Goal: Find contact information: Find contact information

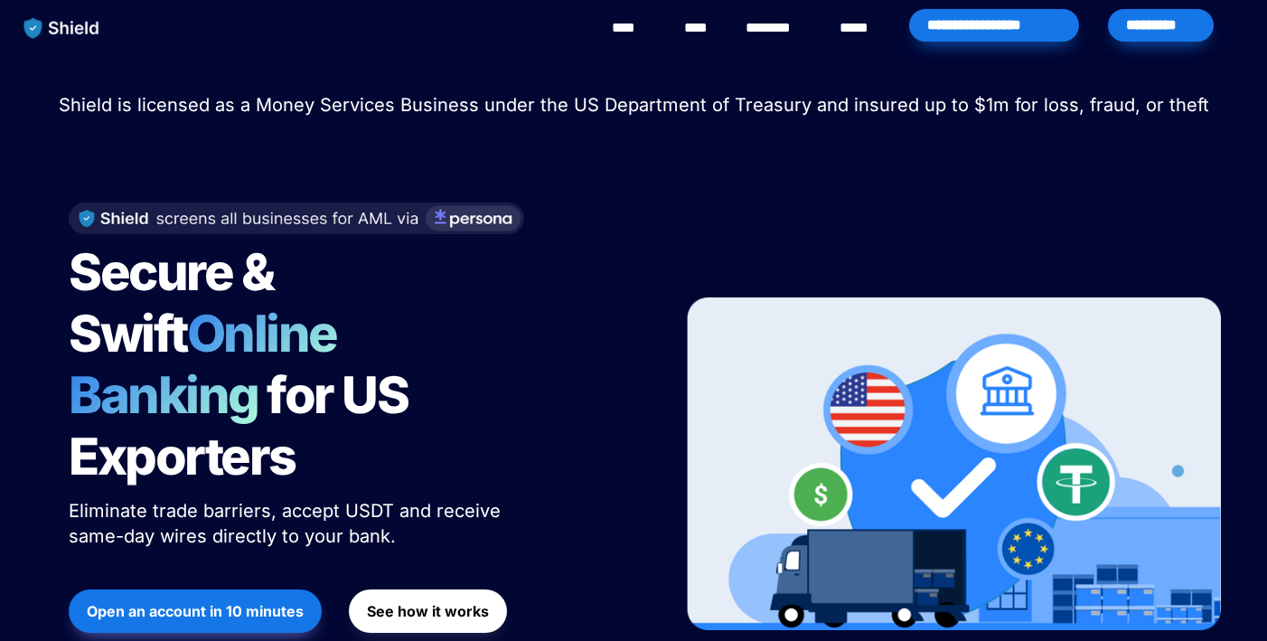
click at [773, 33] on link "********" at bounding box center [777, 28] width 64 height 22
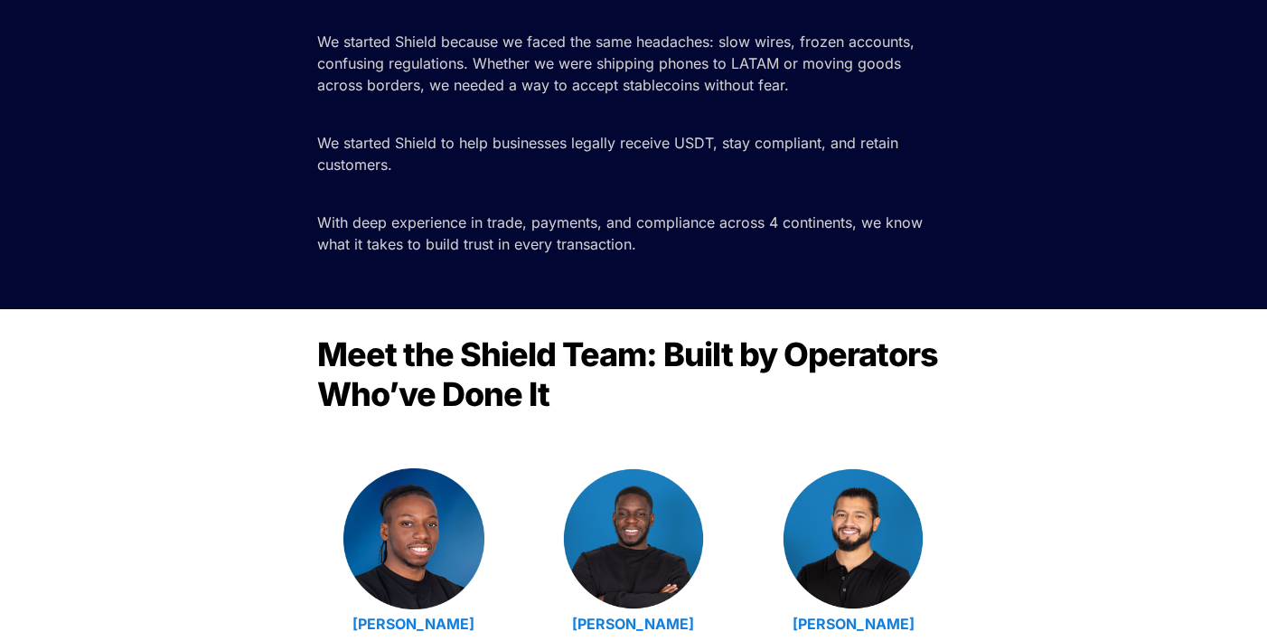
scroll to position [664, 0]
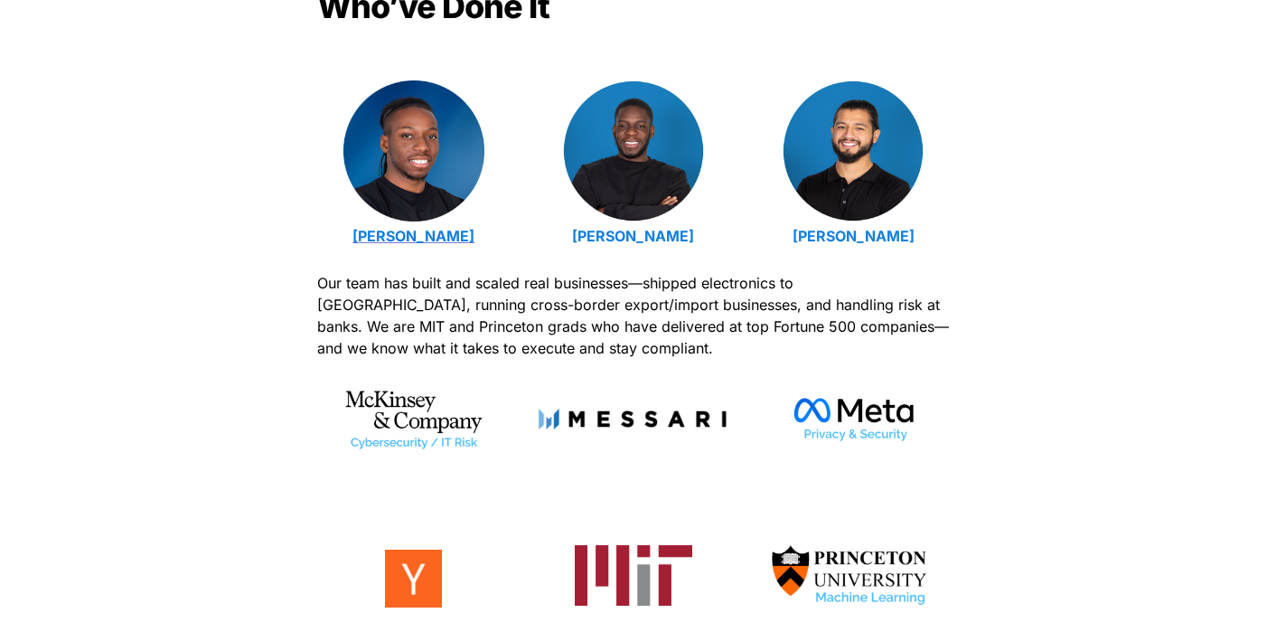
click at [446, 230] on strong "[PERSON_NAME]" at bounding box center [413, 236] width 122 height 18
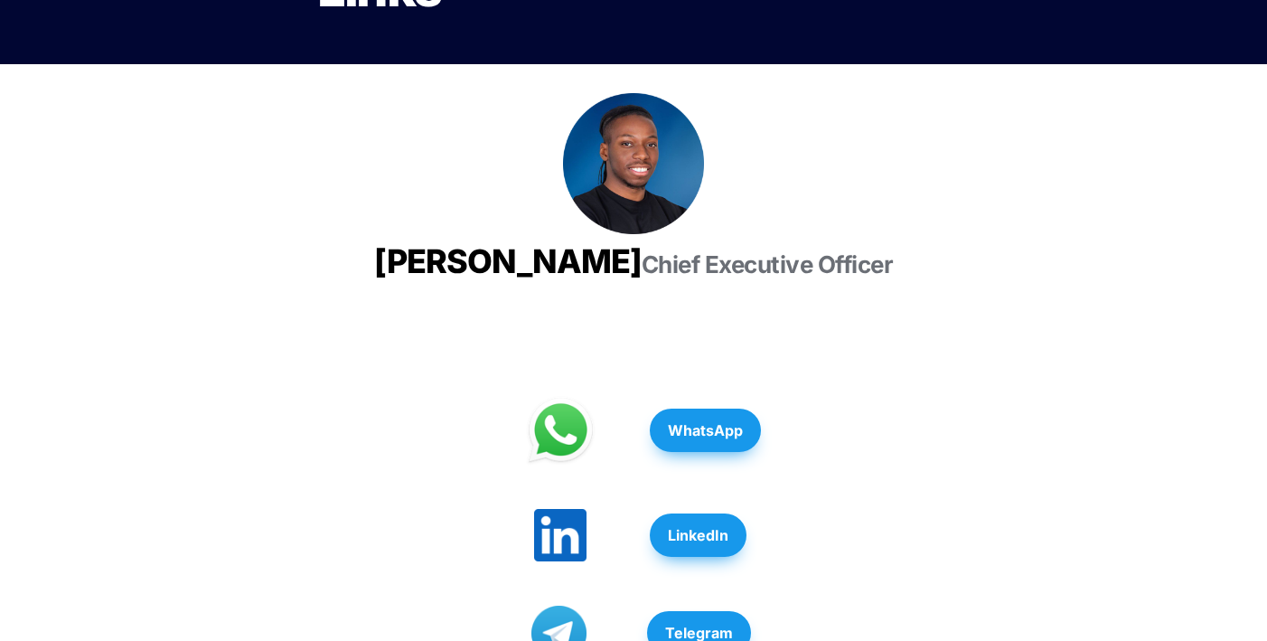
scroll to position [129, 0]
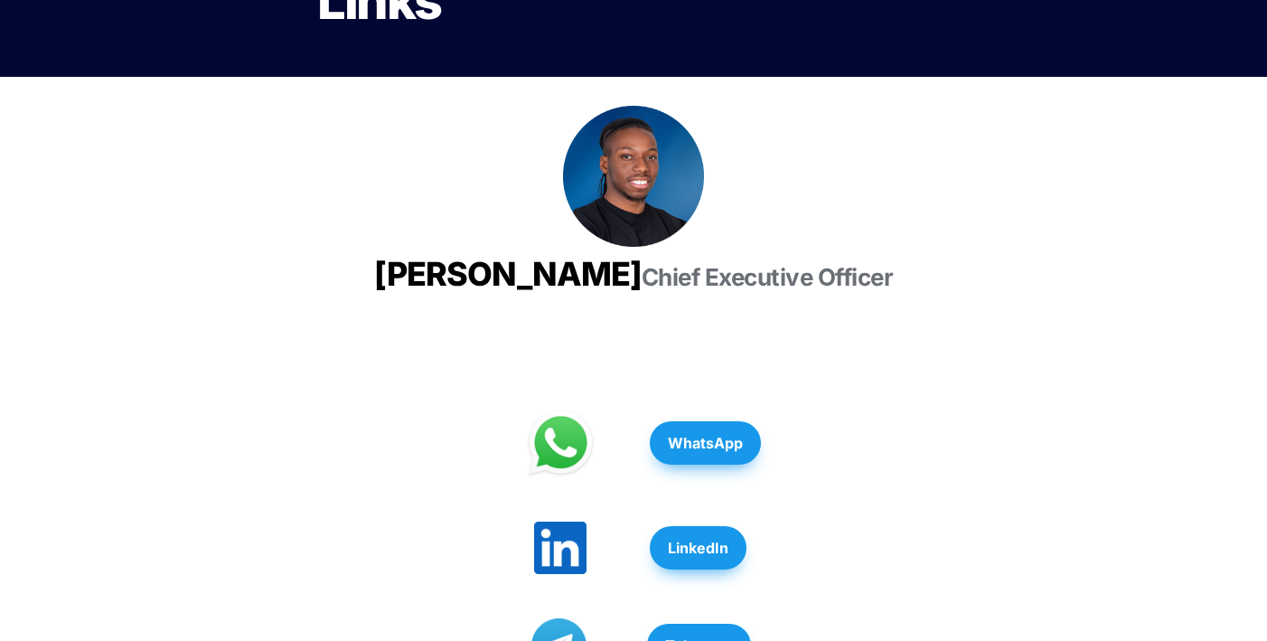
drag, startPoint x: 476, startPoint y: 264, endPoint x: 878, endPoint y: 264, distance: 402.1
click at [878, 264] on h3 "[PERSON_NAME] Chief Executive Officer" at bounding box center [633, 274] width 632 height 55
copy span "Emmanuel Udotong"
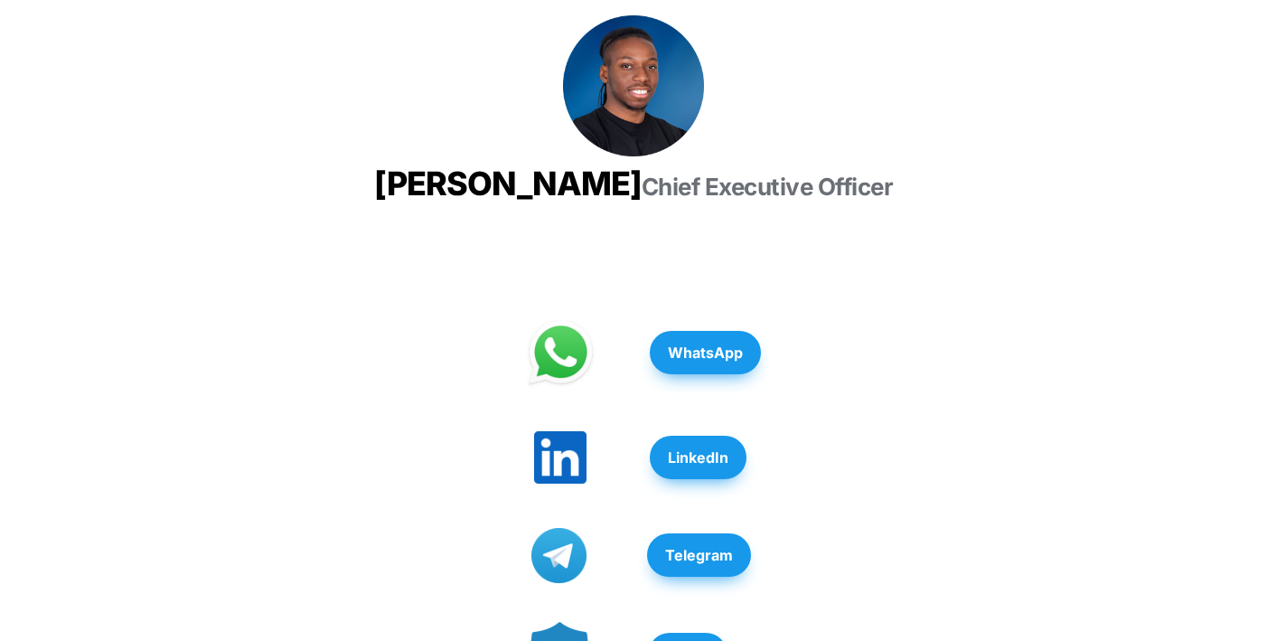
scroll to position [230, 0]
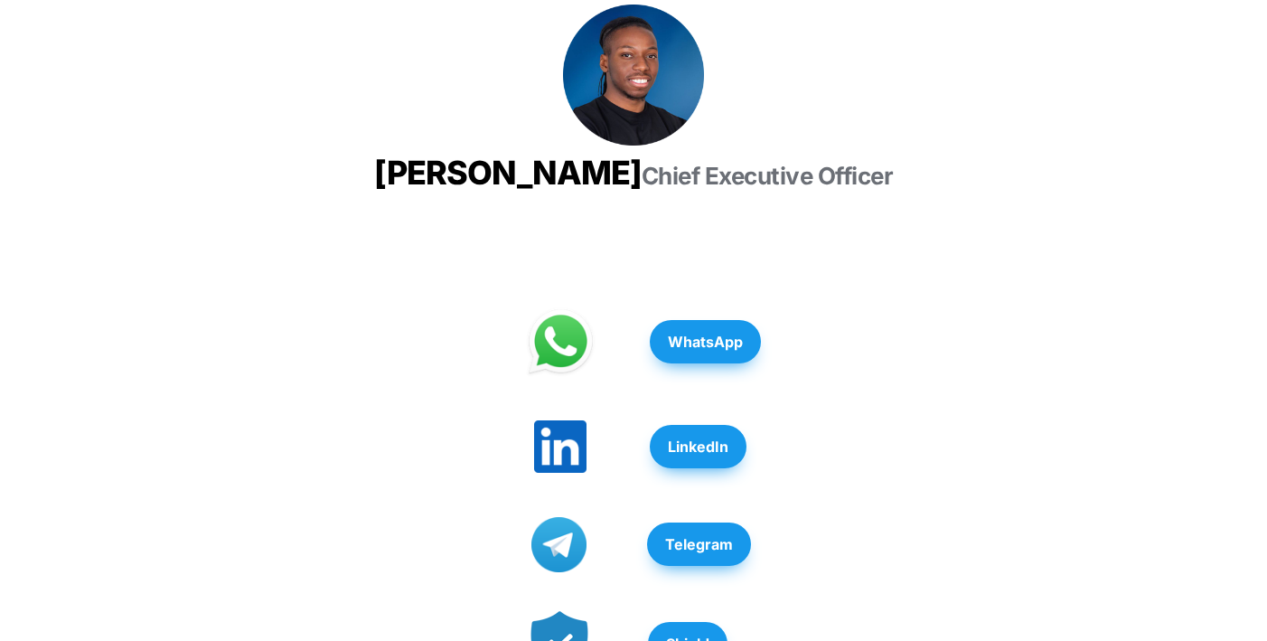
click at [726, 455] on strong "LinkedIn" at bounding box center [698, 446] width 61 height 18
